Goal: Use online tool/utility: Utilize a website feature to perform a specific function

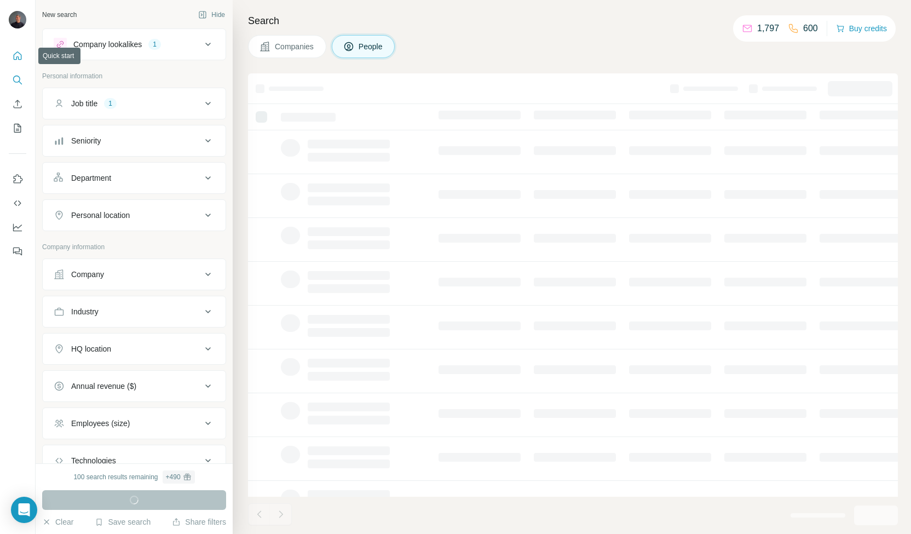
click at [21, 59] on icon "Quick start" at bounding box center [18, 55] width 8 height 8
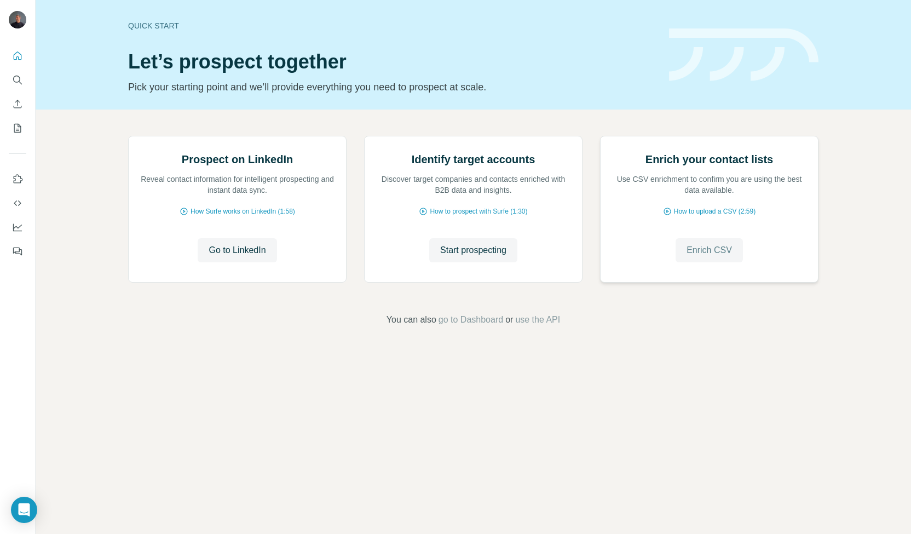
click at [693, 262] on button "Enrich CSV" at bounding box center [708, 250] width 67 height 24
